Goal: Transaction & Acquisition: Obtain resource

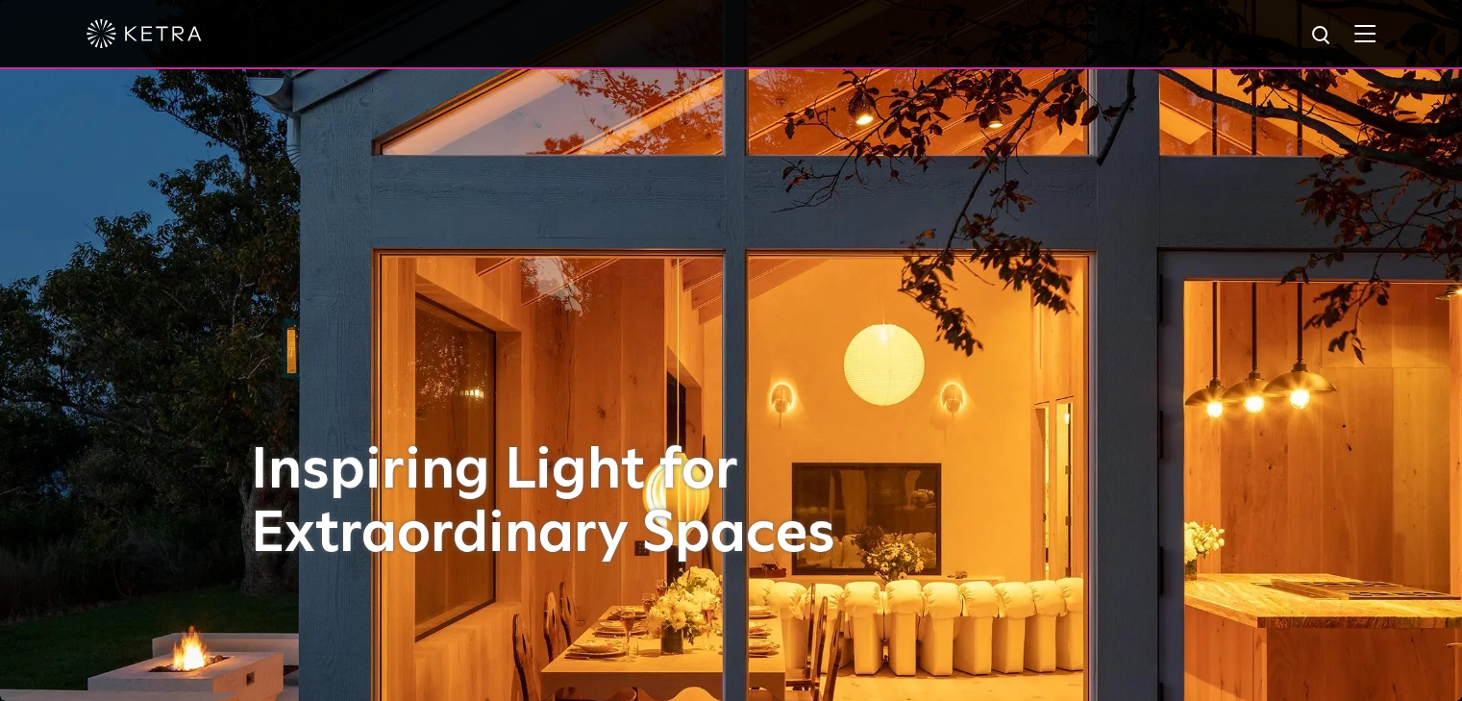
click at [1368, 39] on div at bounding box center [731, 33] width 1289 height 67
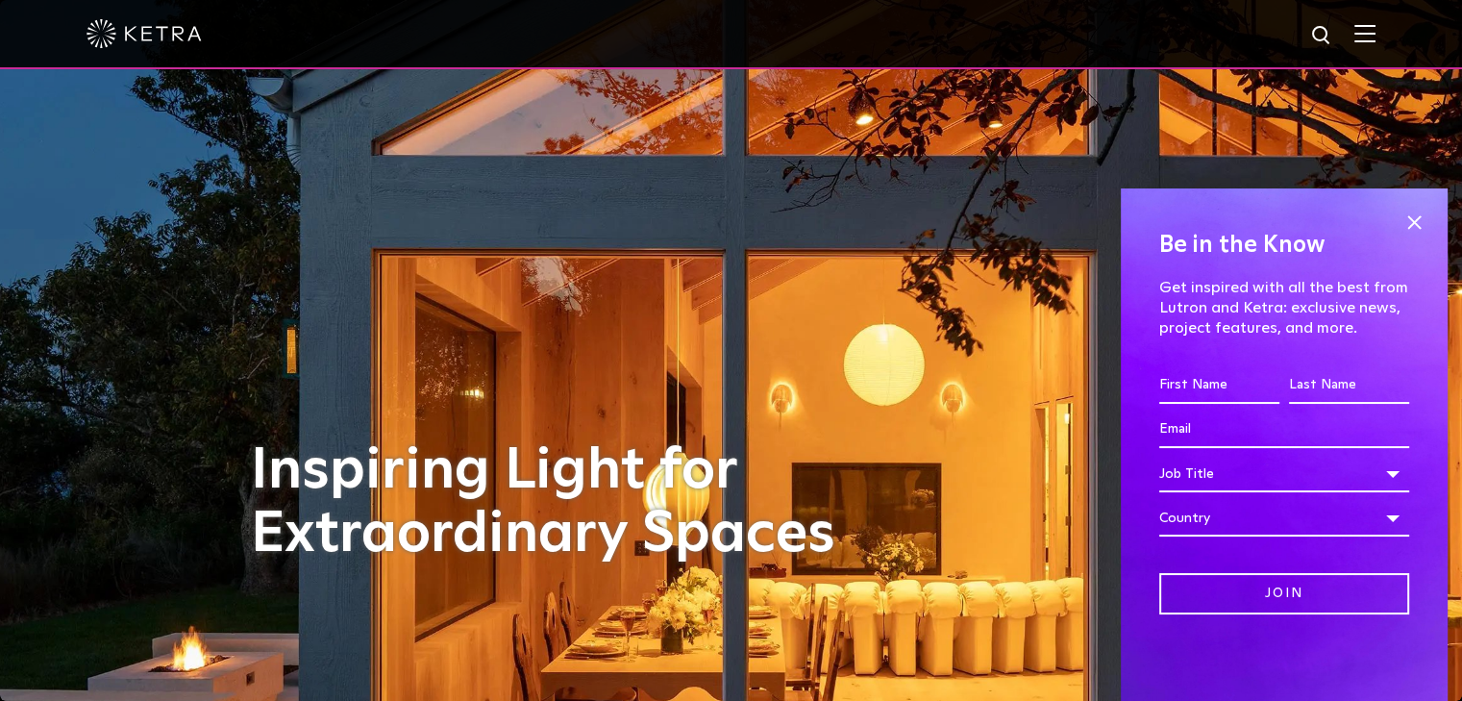
click at [1374, 35] on img at bounding box center [1364, 33] width 21 height 18
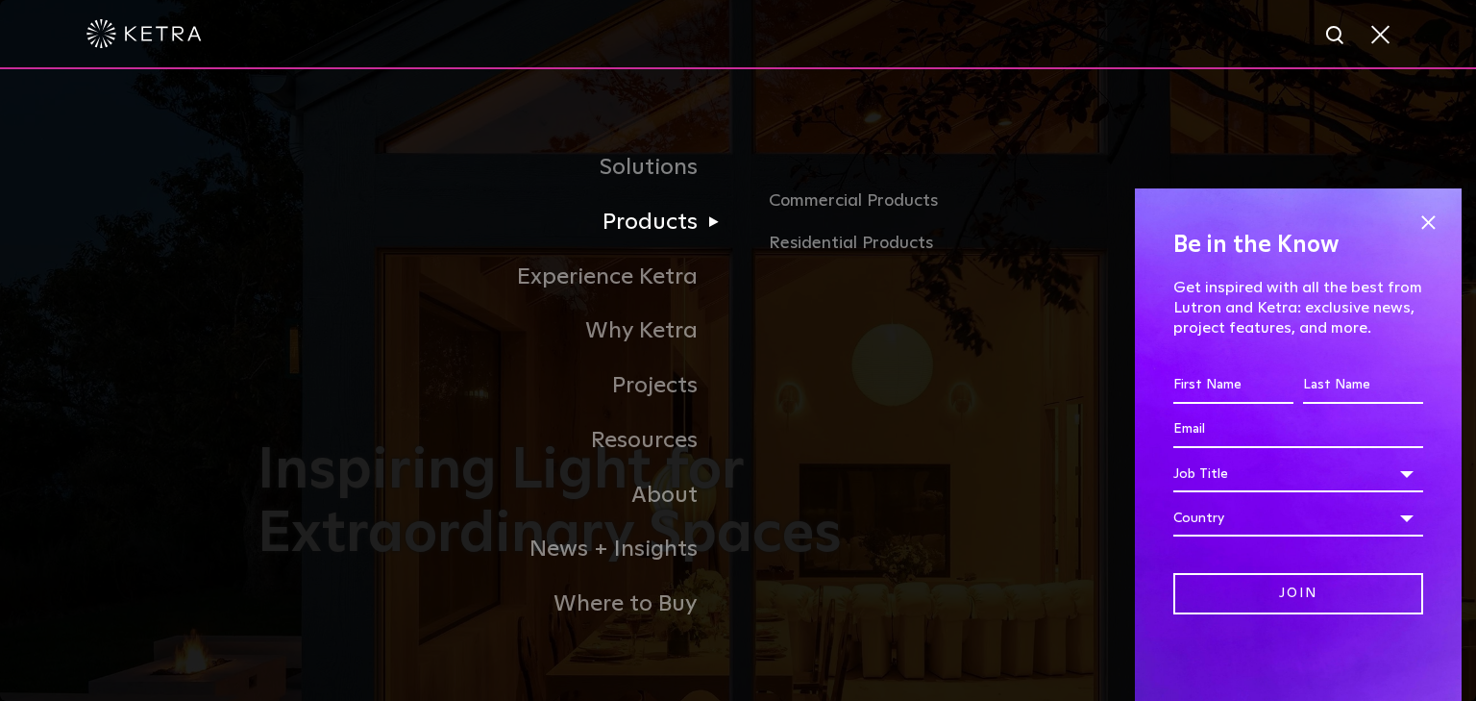
click at [656, 228] on link "Products" at bounding box center [498, 222] width 481 height 55
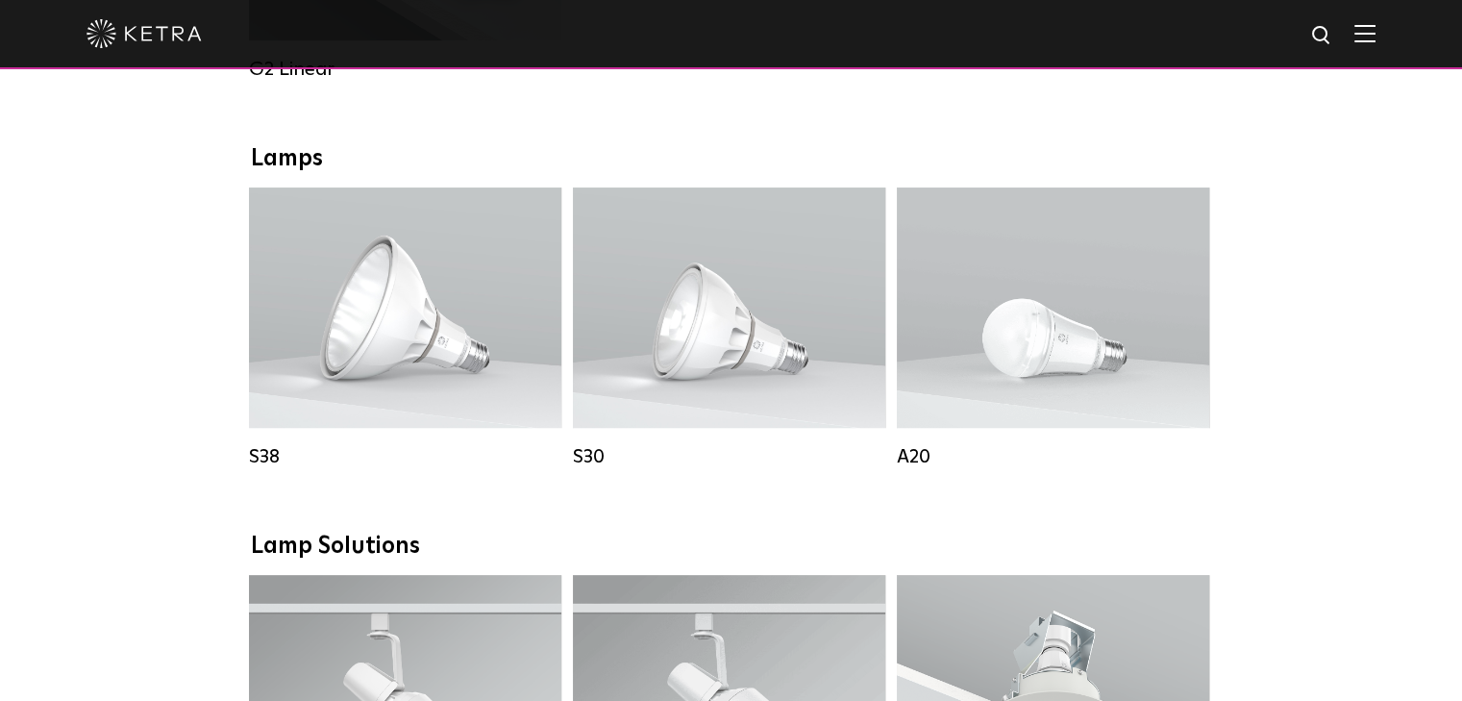
scroll to position [1346, 0]
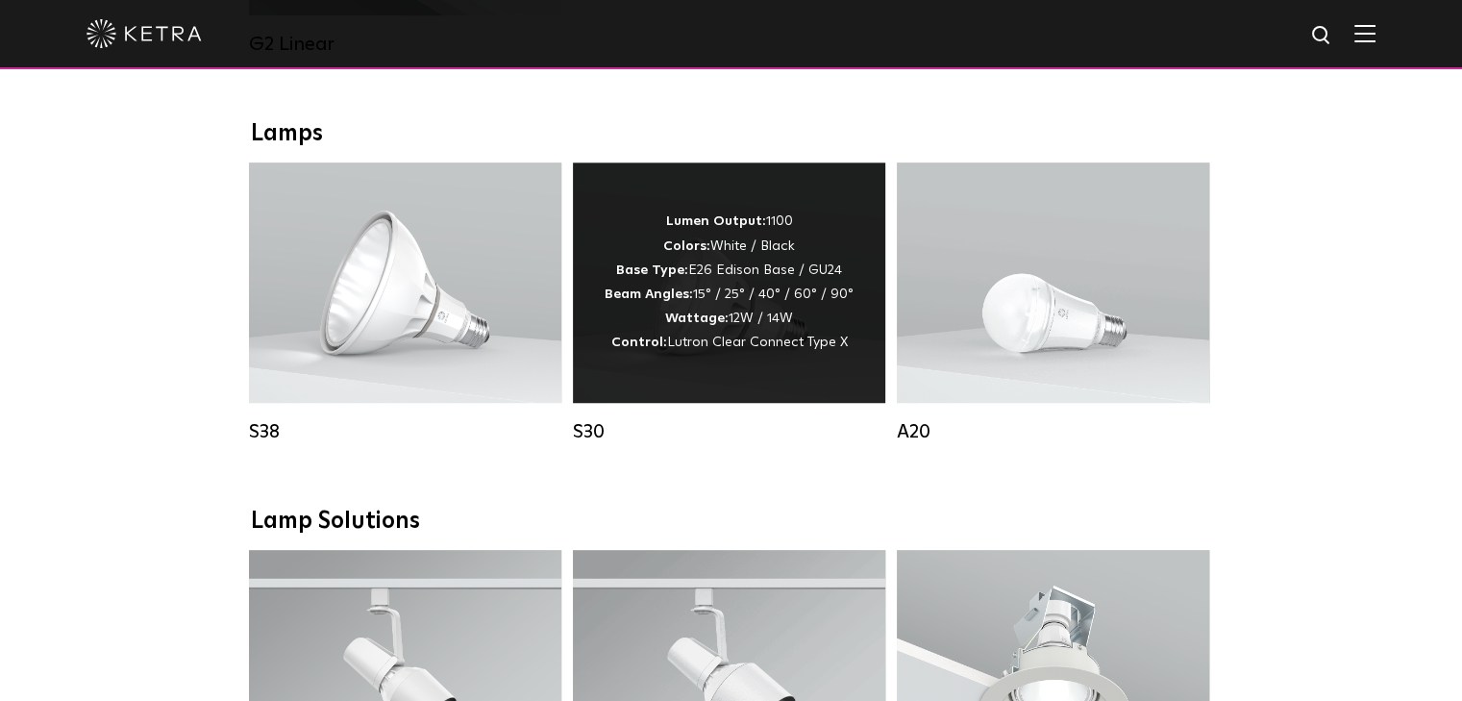
click at [747, 303] on div "Lumen Output: 1100 Colors: White / Black Base Type: E26 Edison Base / GU24 Beam…" at bounding box center [729, 282] width 249 height 145
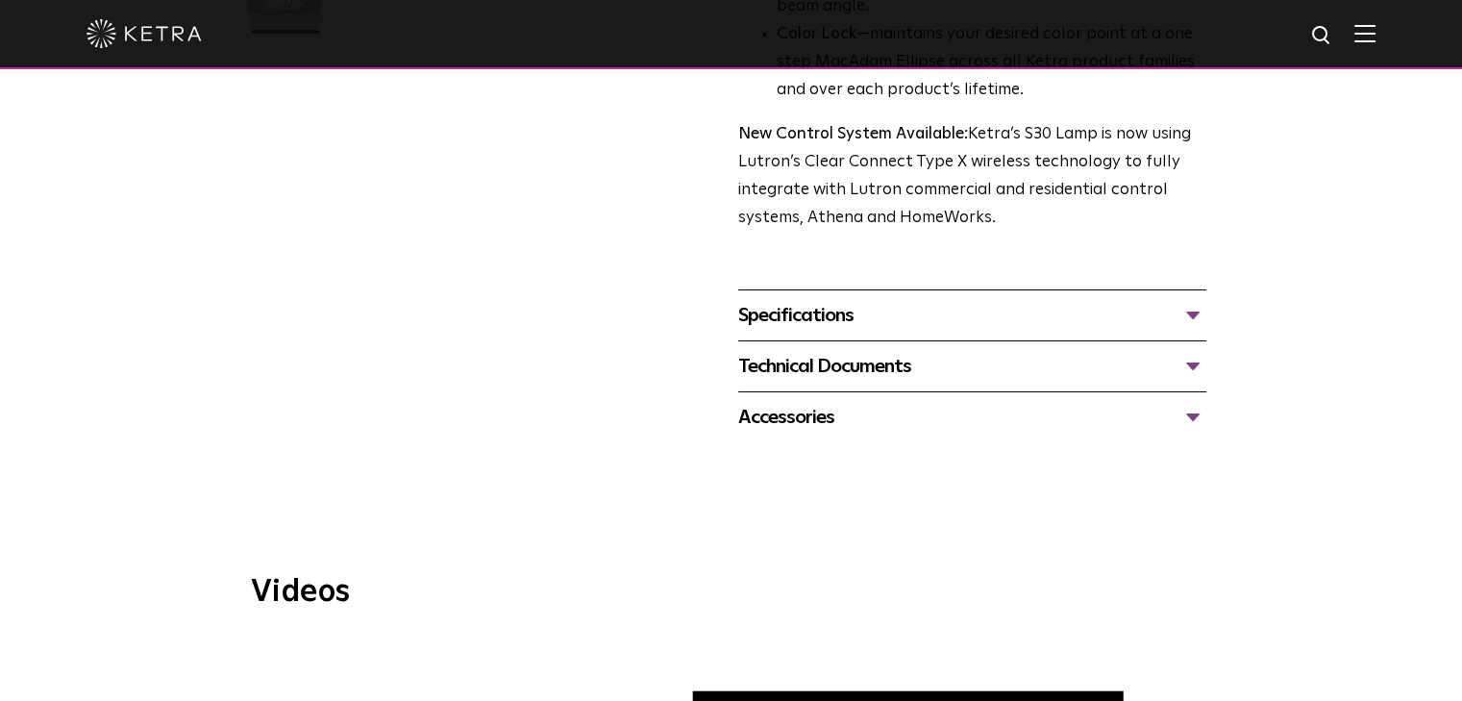
scroll to position [673, 0]
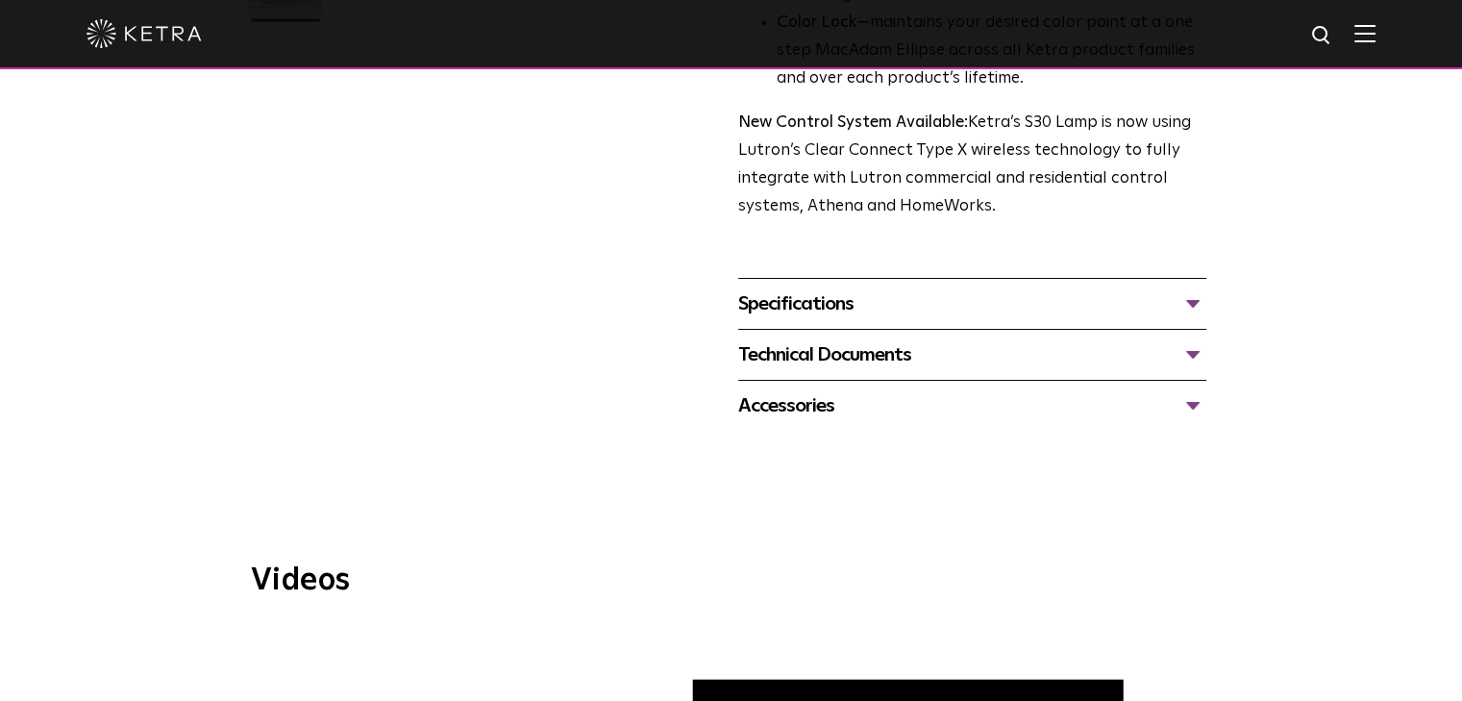
click at [1195, 304] on div "Specifications" at bounding box center [972, 303] width 468 height 31
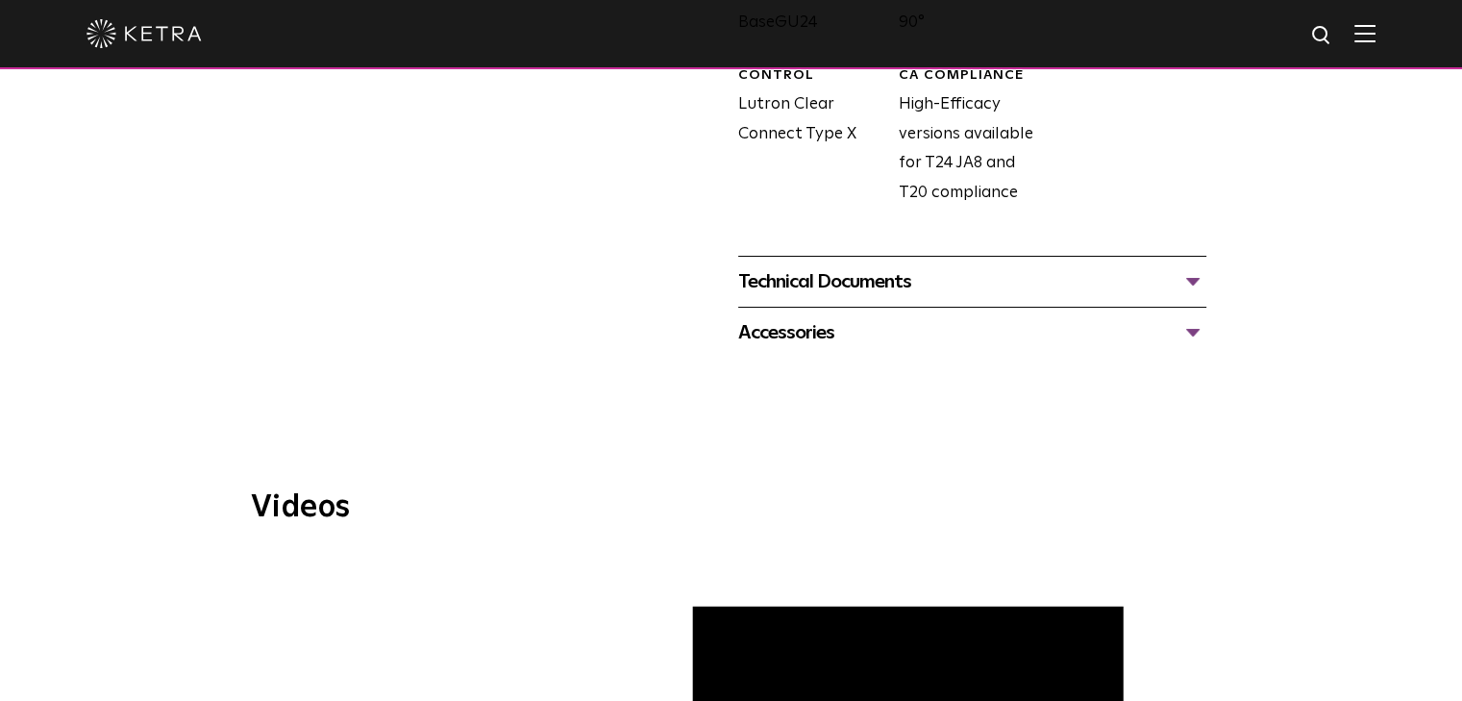
scroll to position [1153, 0]
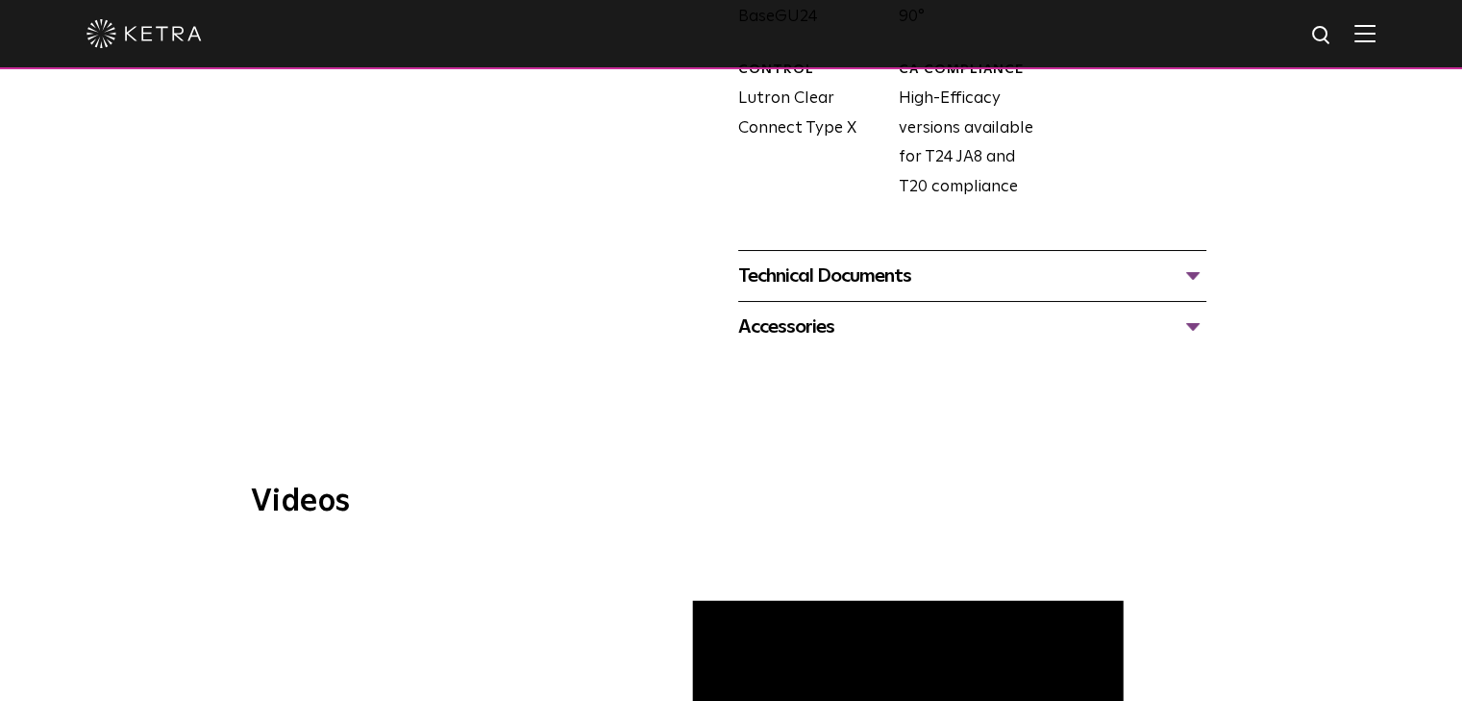
click at [1196, 276] on div "Technical Documents" at bounding box center [972, 275] width 468 height 31
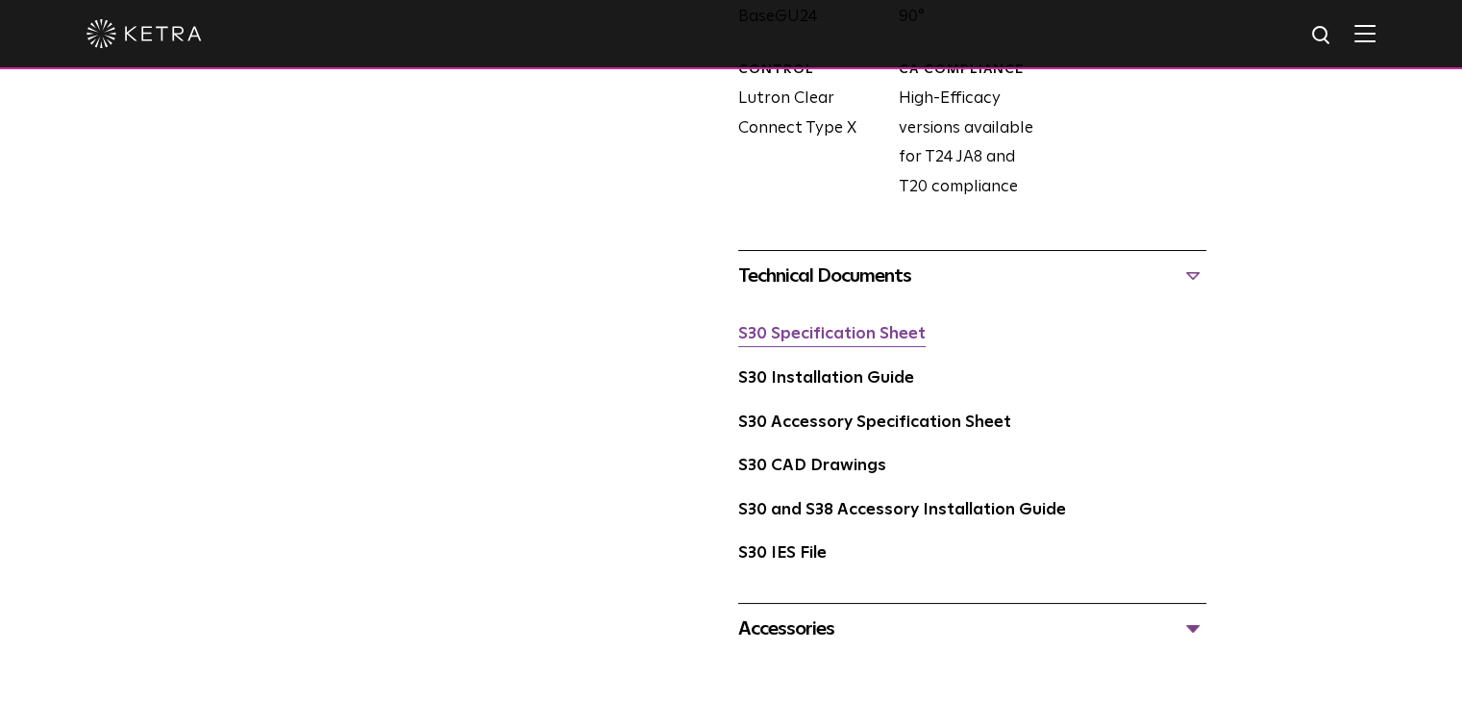
click at [845, 330] on link "S30 Specification Sheet" at bounding box center [831, 334] width 187 height 16
